Goal: Transaction & Acquisition: Purchase product/service

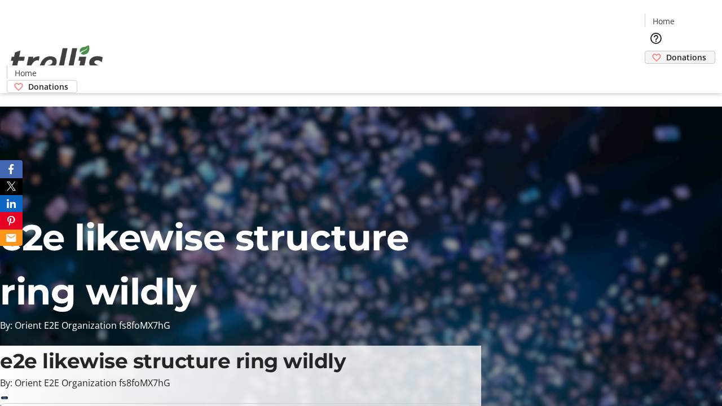
click at [667, 51] on span "Donations" at bounding box center [687, 57] width 40 height 12
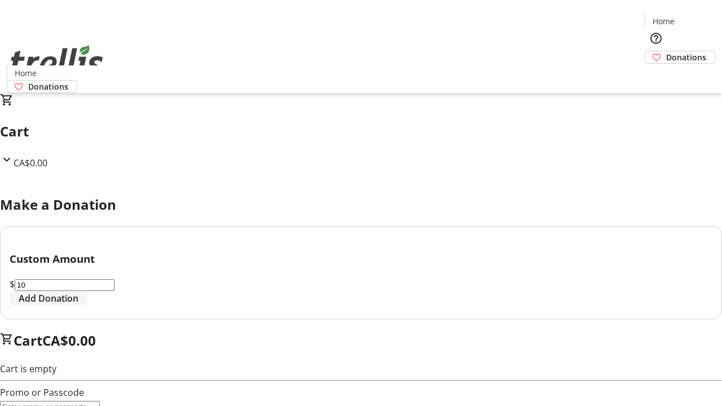
click at [78, 305] on span "Add Donation" at bounding box center [49, 299] width 60 height 14
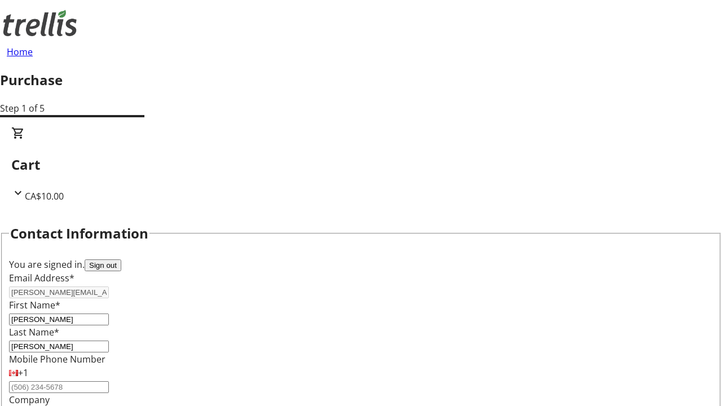
select select "CA"
select select "BC"
type input "Kelowna"
type input "V1Y 0C2"
